Goal: Find specific page/section: Find specific page/section

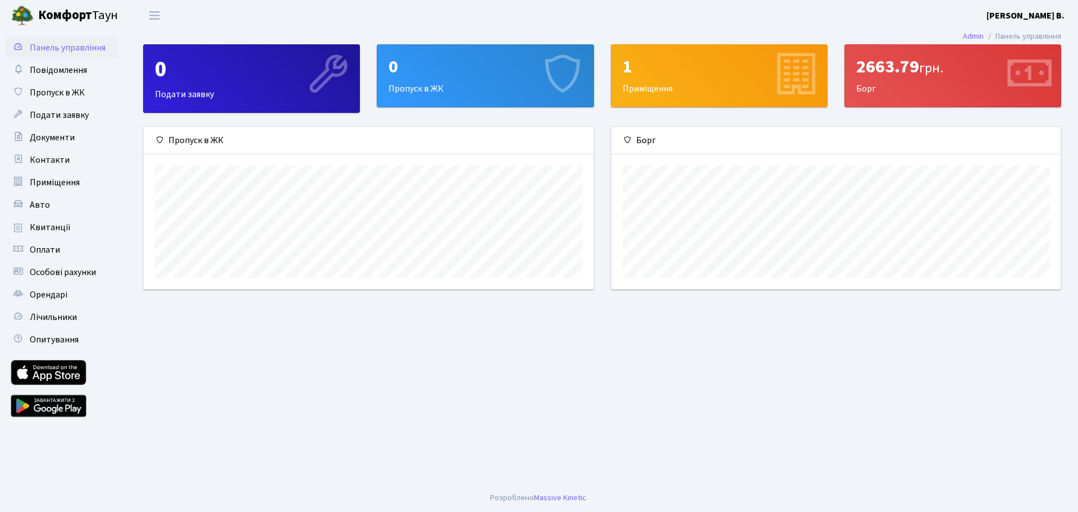
scroll to position [162, 449]
click at [885, 76] on div "2663.79 грн." at bounding box center [952, 66] width 193 height 21
click at [45, 223] on span "Квитанції" at bounding box center [50, 227] width 41 height 12
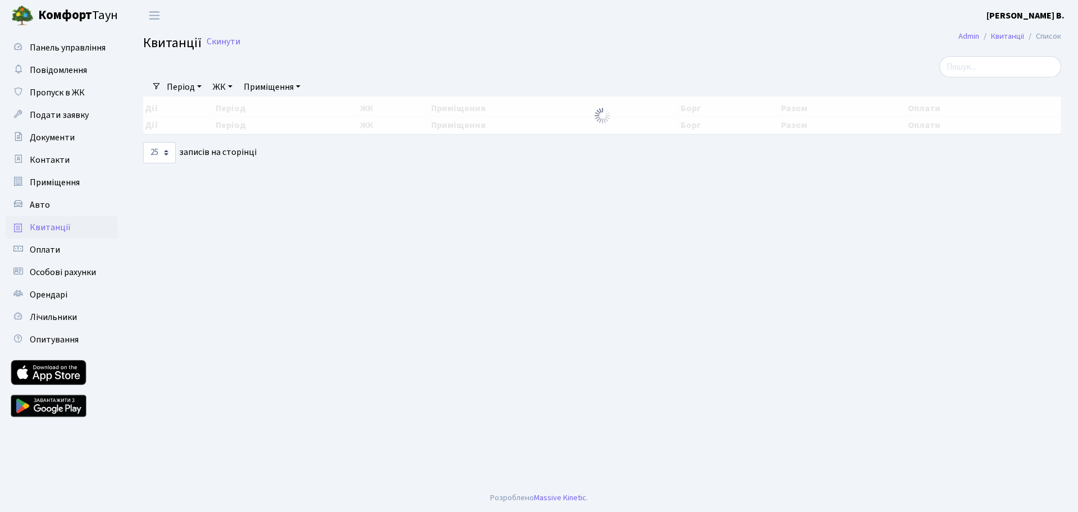
select select "25"
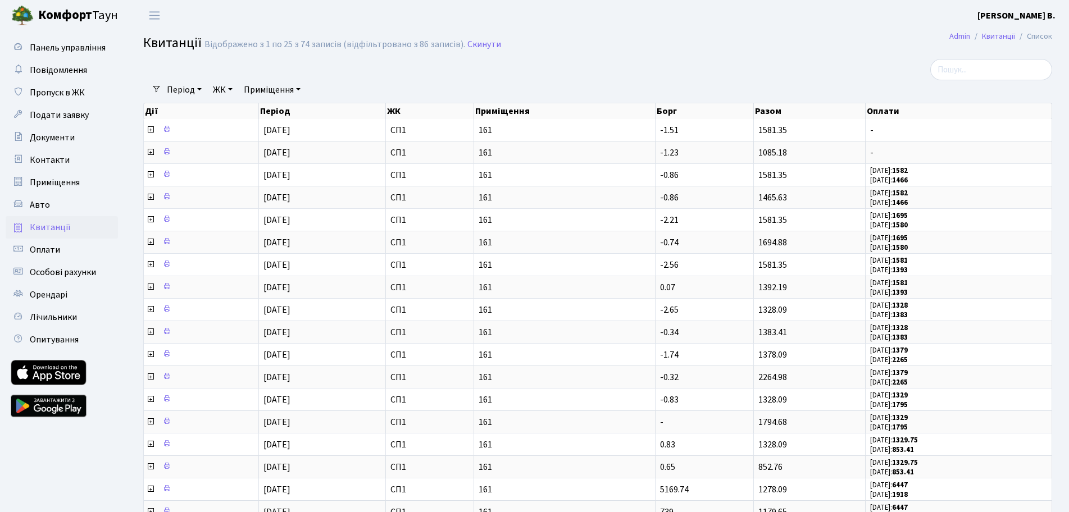
click at [128, 26] on link "Комфорт Таун" at bounding box center [70, 15] width 140 height 31
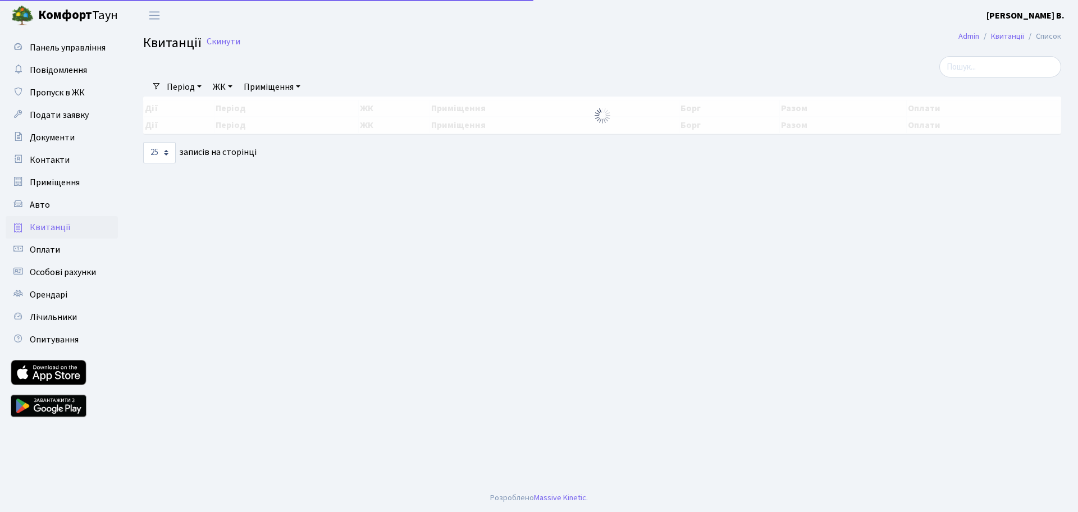
select select "25"
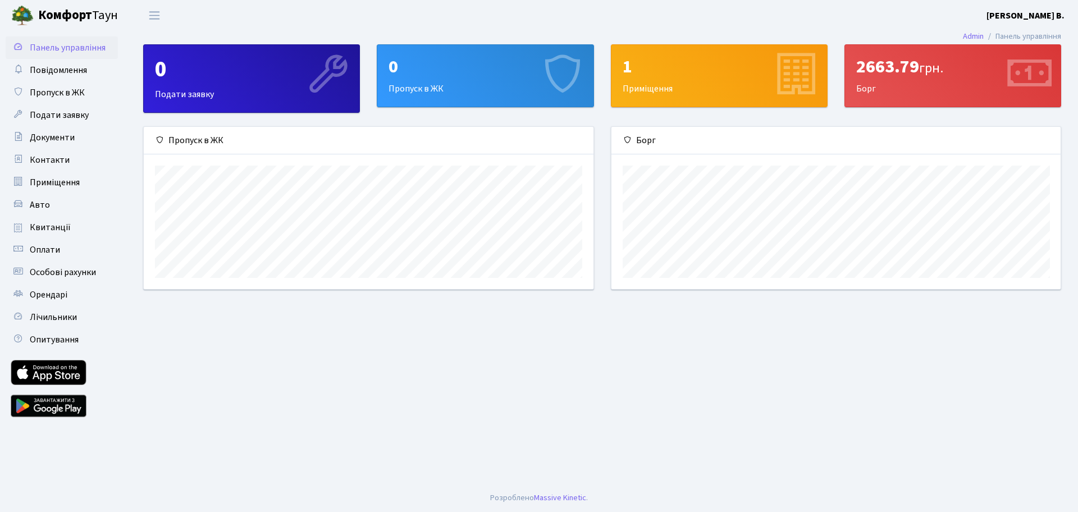
scroll to position [162, 449]
